Goal: Information Seeking & Learning: Learn about a topic

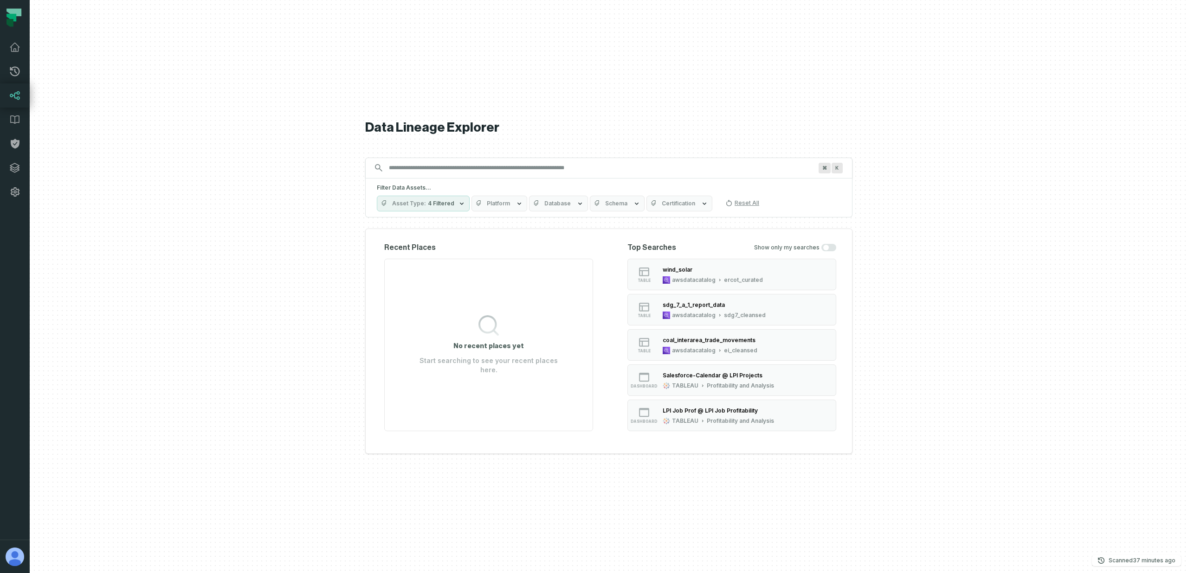
type input "*"
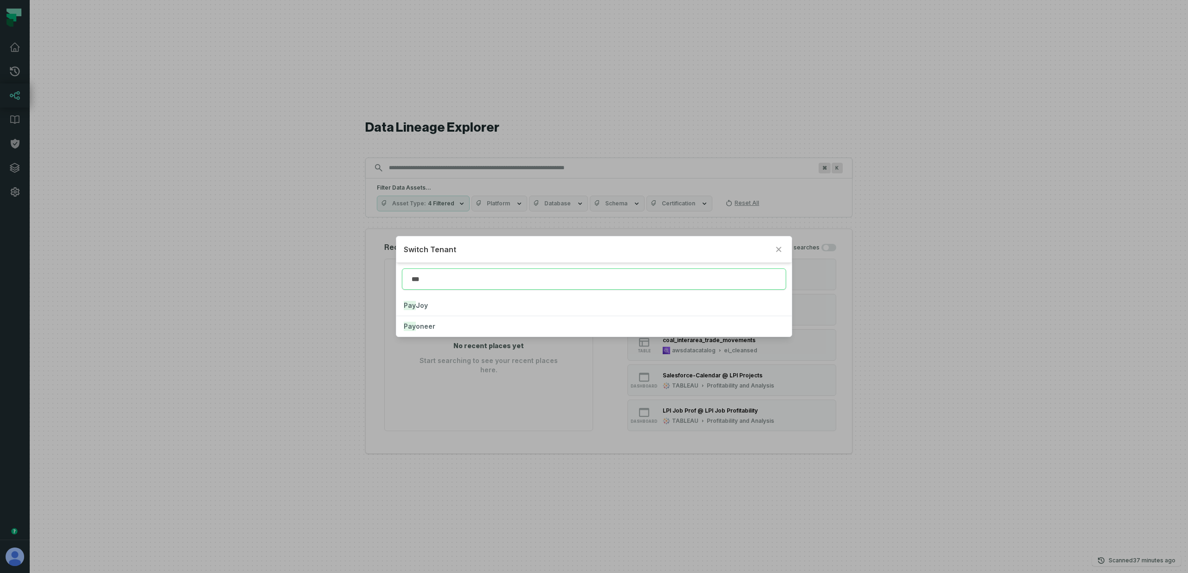
type input "***"
click button "Pay Joy" at bounding box center [593, 305] width 395 height 20
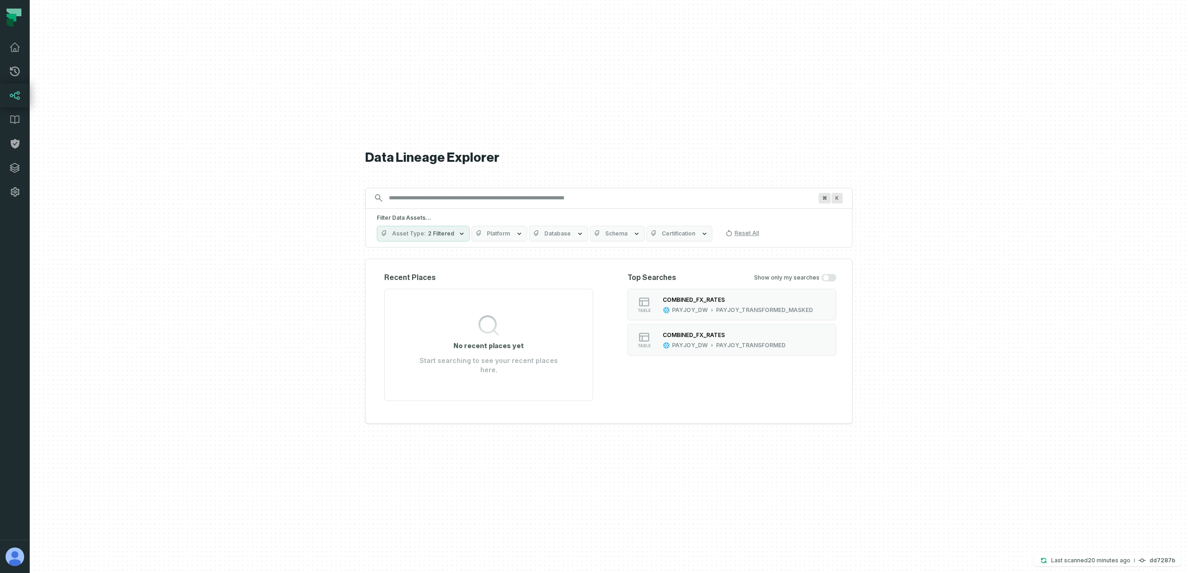
click at [488, 242] on button "Platform" at bounding box center [499, 234] width 56 height 16
click at [479, 351] on button "SNOWFLAKE (391,929)" at bounding box center [477, 350] width 7 height 7
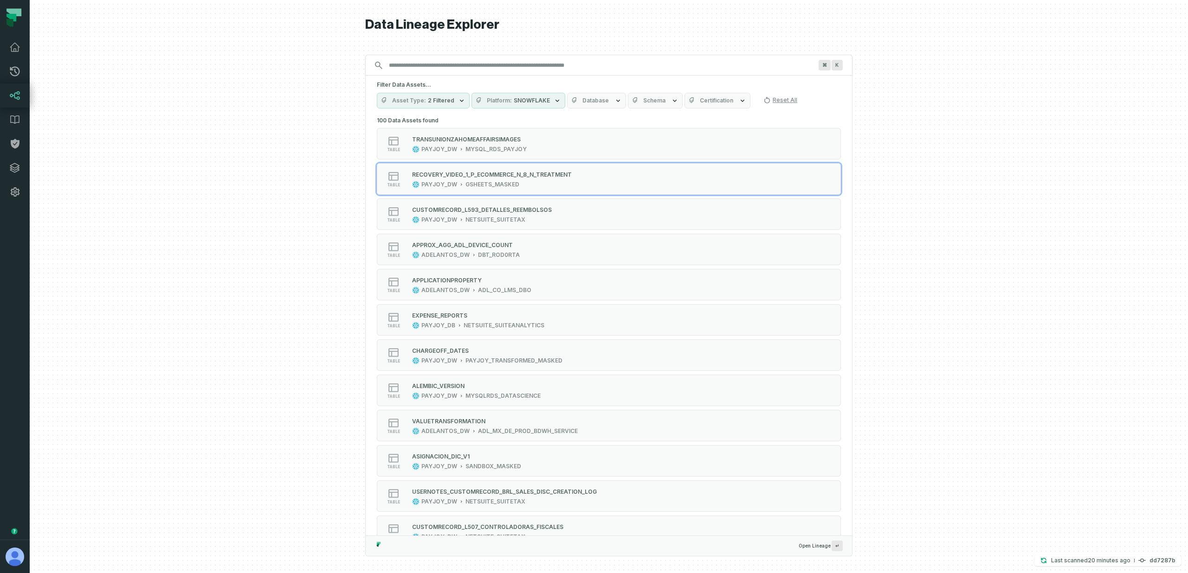
click at [314, 200] on div at bounding box center [609, 286] width 1158 height 573
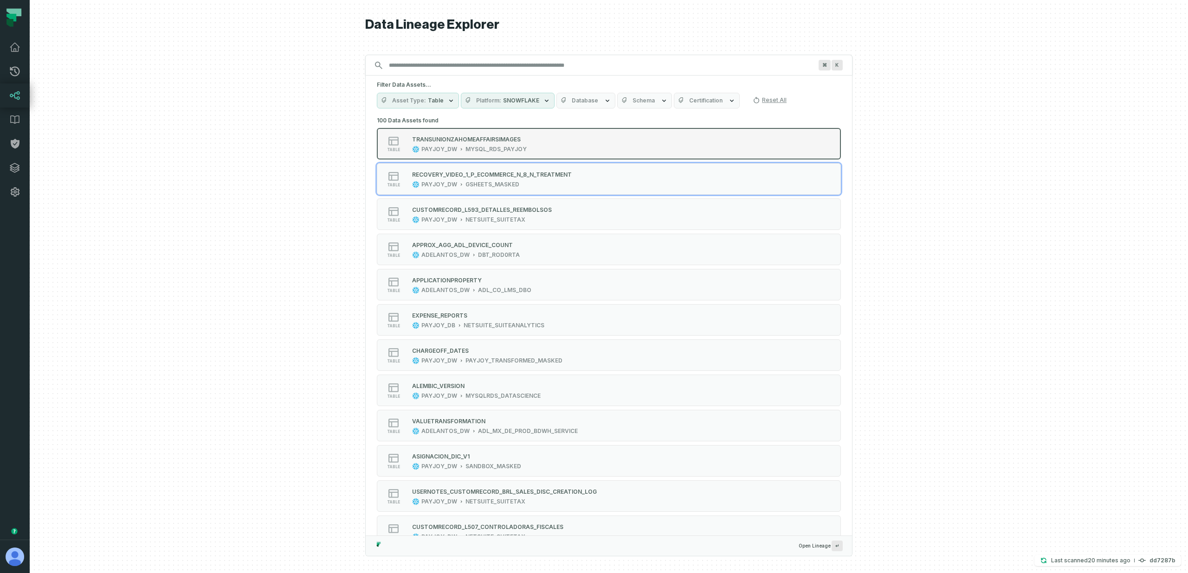
click at [498, 154] on button "table TRANSUNIONZAHOMEAFFAIRSIMAGES PAYJOY_DW MYSQL_RDS_PAYJOY" at bounding box center [609, 144] width 464 height 32
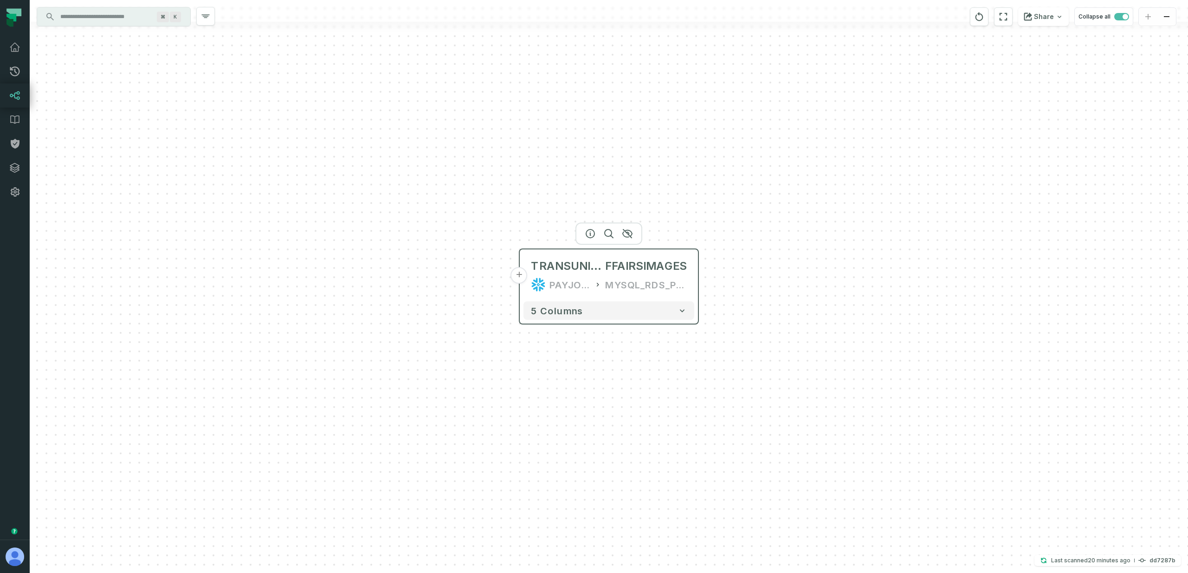
click at [587, 282] on div "PAYJOY_DW" at bounding box center [569, 284] width 41 height 15
click at [586, 232] on icon "button" at bounding box center [590, 234] width 8 height 8
click at [594, 233] on icon "button" at bounding box center [589, 234] width 8 height 8
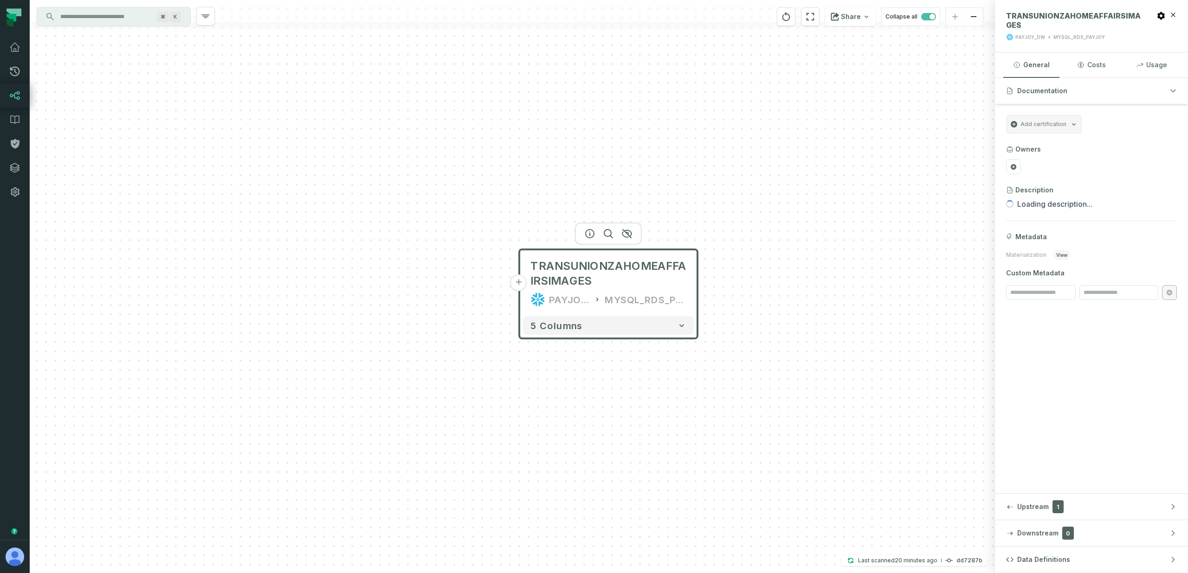
click at [1018, 257] on span "Materialization" at bounding box center [1026, 254] width 40 height 7
click at [1079, 258] on section "Materialization view" at bounding box center [1091, 255] width 171 height 10
drag, startPoint x: 1070, startPoint y: 254, endPoint x: 996, endPoint y: 257, distance: 74.3
click at [996, 257] on section "Add certification Owners Description Loading description... Metadata Materializ…" at bounding box center [1091, 207] width 193 height 207
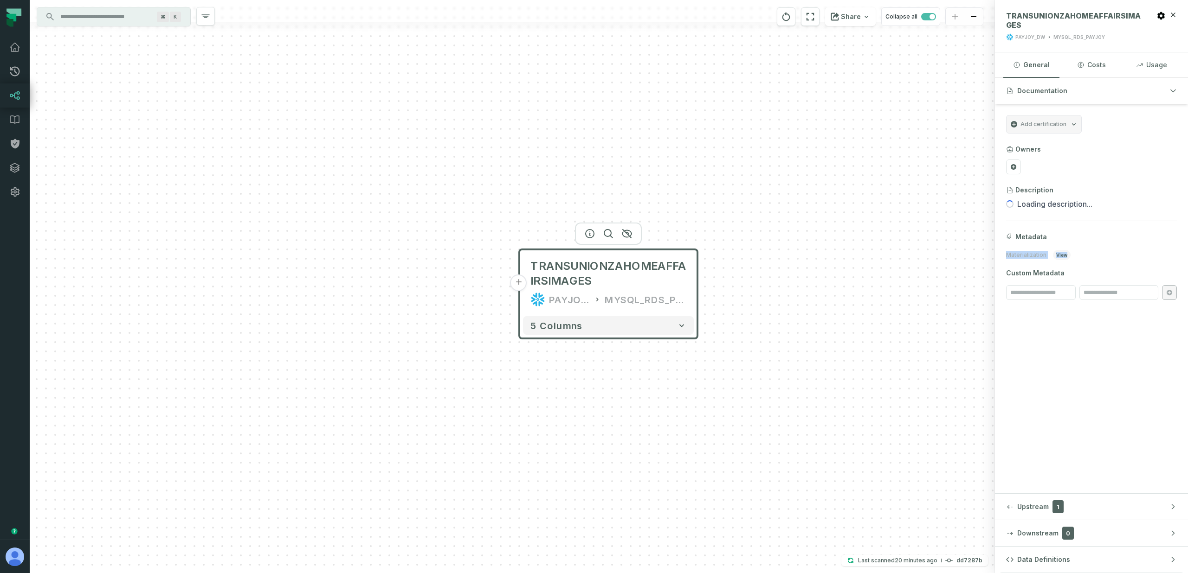
click at [1053, 255] on span "view" at bounding box center [1062, 255] width 18 height 10
click at [1027, 254] on span "Materialization" at bounding box center [1026, 254] width 40 height 7
copy span "Materialization"
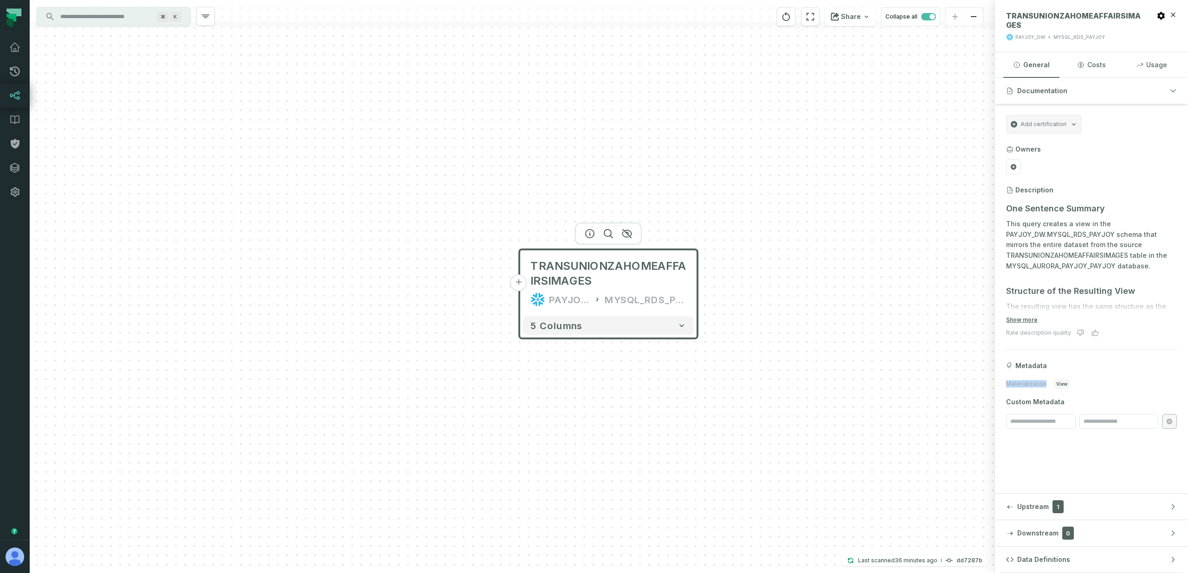
click at [650, 199] on div "+ TRANSUNIONZAHOMEAFFAIRSIMAGES PAYJOY_DW MYSQL_RDS_PAYJOY 5 columns" at bounding box center [512, 286] width 965 height 573
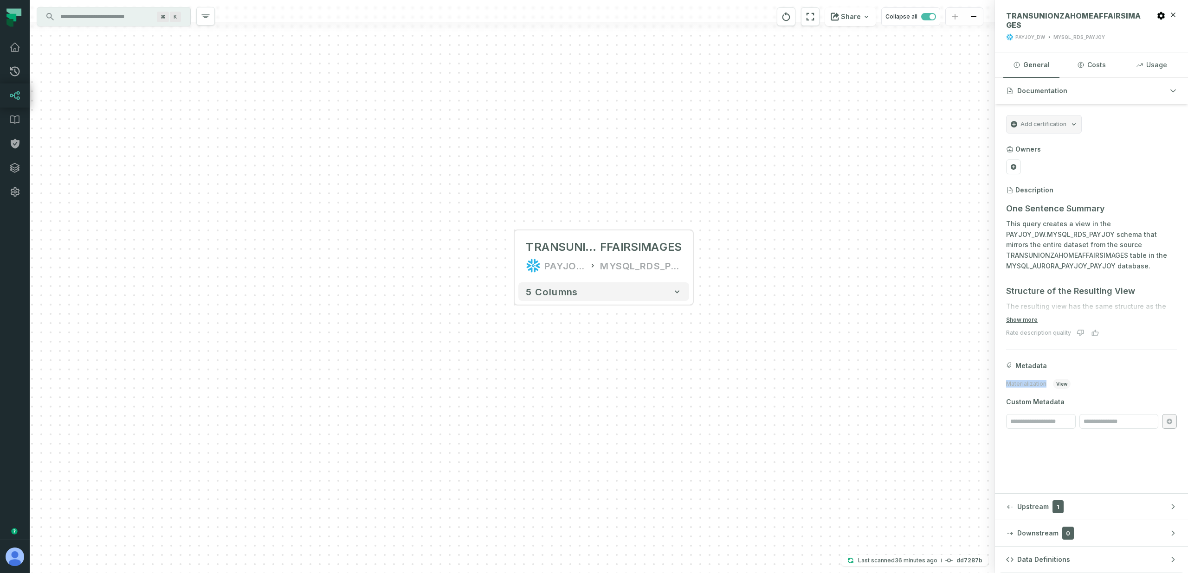
drag, startPoint x: 674, startPoint y: 207, endPoint x: 643, endPoint y: 147, distance: 67.8
click at [644, 146] on div "+ TRANSUNIONZAHOMEA FFAIRSIMAGES PAYJOY_DW MYSQL_RDS_PAYJOY 5 columns" at bounding box center [512, 286] width 965 height 573
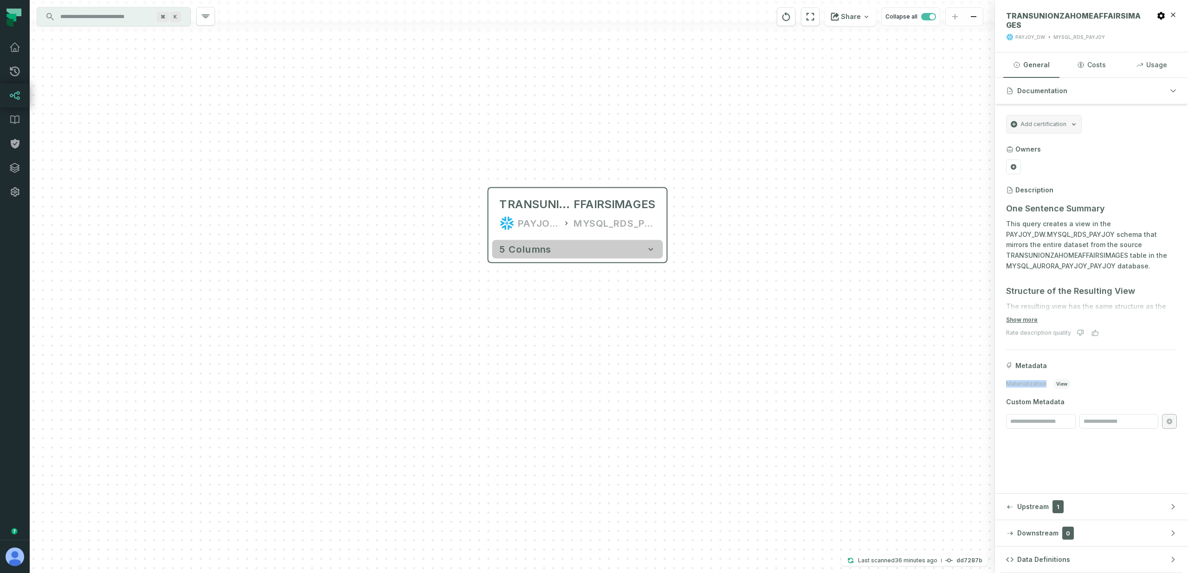
click at [634, 250] on button "5 columns" at bounding box center [577, 249] width 171 height 19
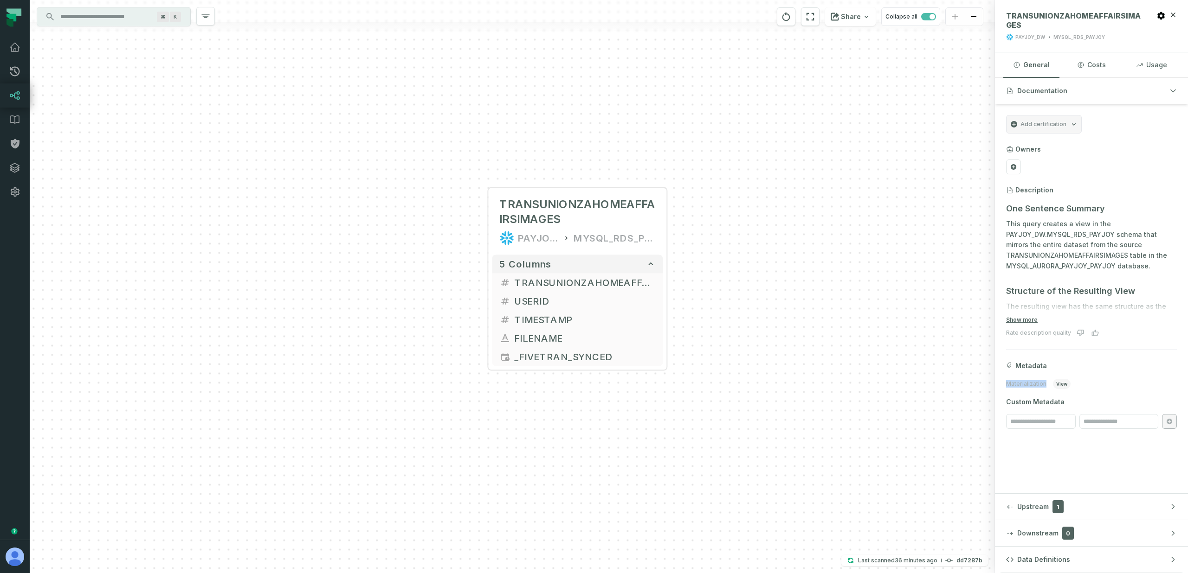
click at [768, 413] on div "+ TRANSUNIONZAHOMEAFFAIRSIMAGES PAYJOY_DW MYSQL_RDS_PAYJOY 5 columns + TRANSUNI…" at bounding box center [512, 286] width 965 height 573
